Goal: Manage account settings

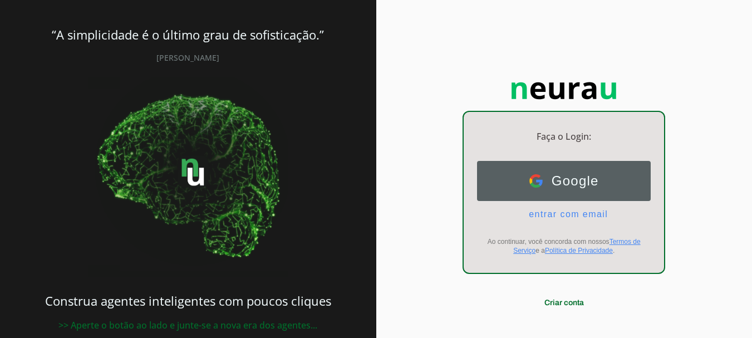
click at [579, 180] on span "Google" at bounding box center [571, 181] width 56 height 16
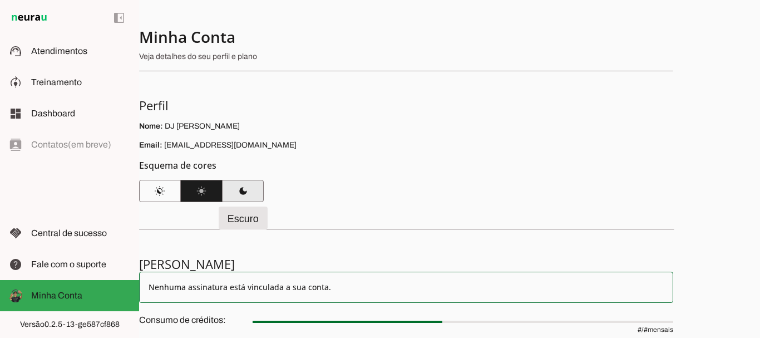
click at [241, 198] on span at bounding box center [243, 191] width 42 height 27
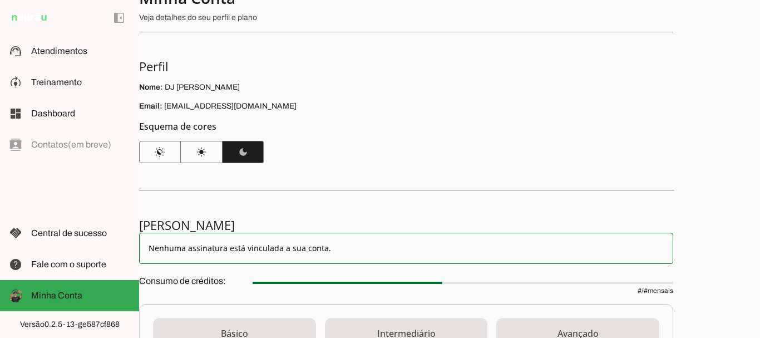
scroll to position [36, 0]
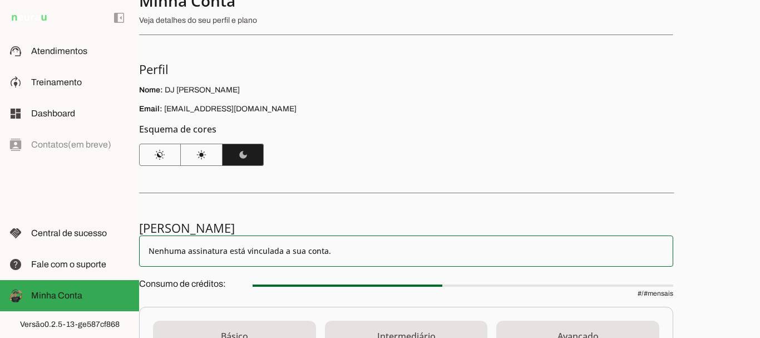
click at [480, 120] on section "Minha Conta Veja detalhes do seu perfil e plano Perfil Nome: DJ Don Jojoba Emai…" at bounding box center [406, 78] width 534 height 175
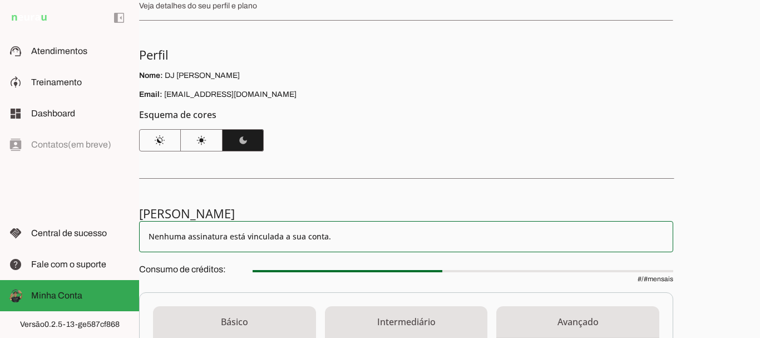
scroll to position [0, 0]
